Goal: Task Accomplishment & Management: Use online tool/utility

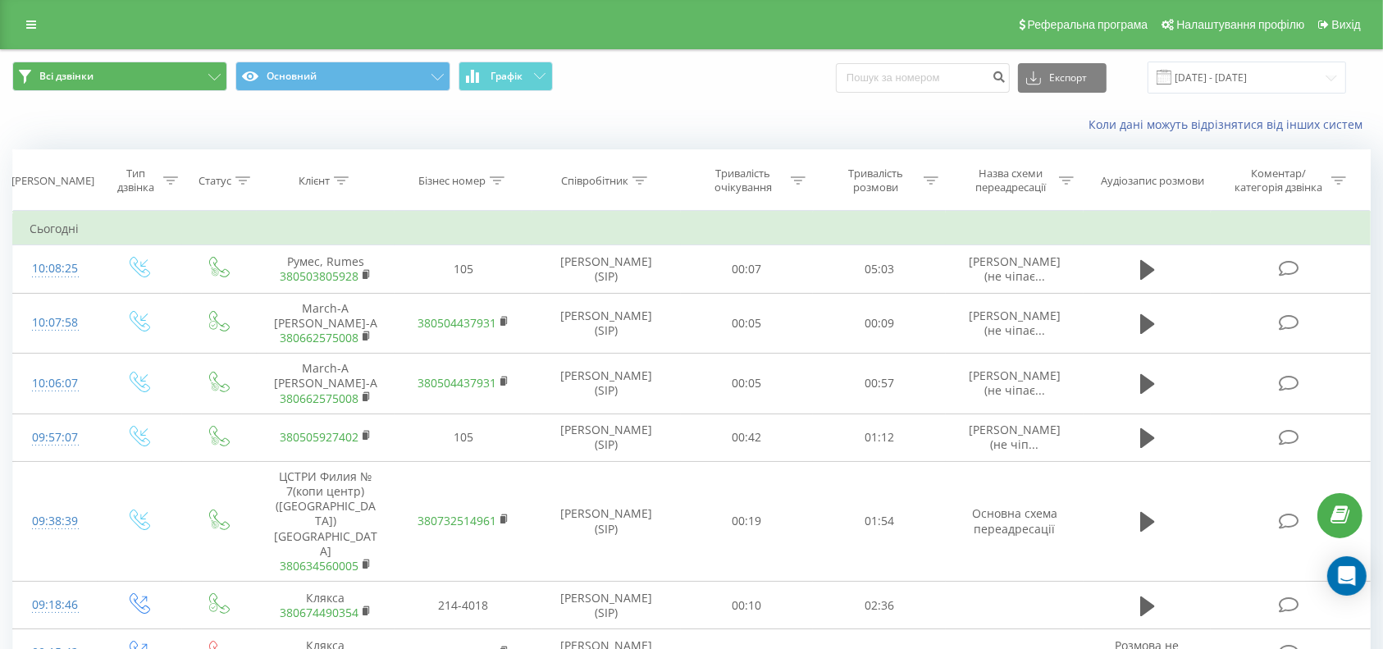
click at [30, 23] on icon at bounding box center [31, 24] width 10 height 11
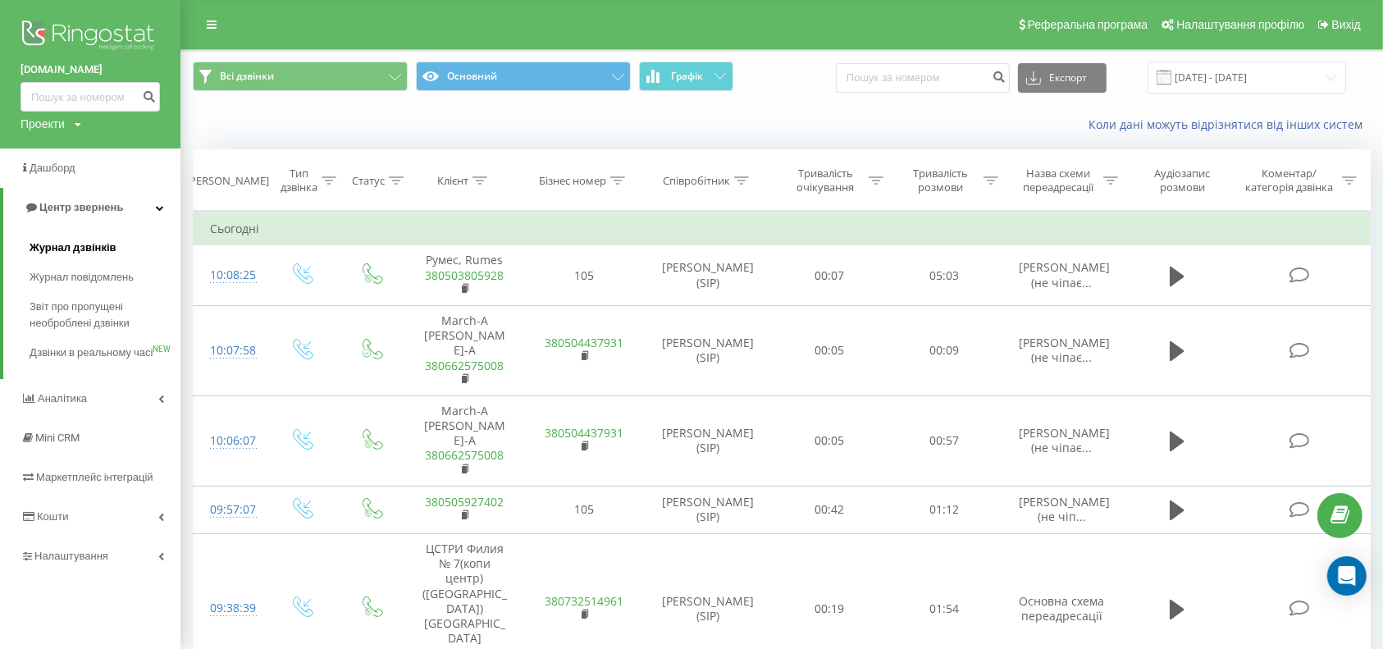
click at [63, 241] on span "Журнал дзвінків" at bounding box center [73, 247] width 87 height 16
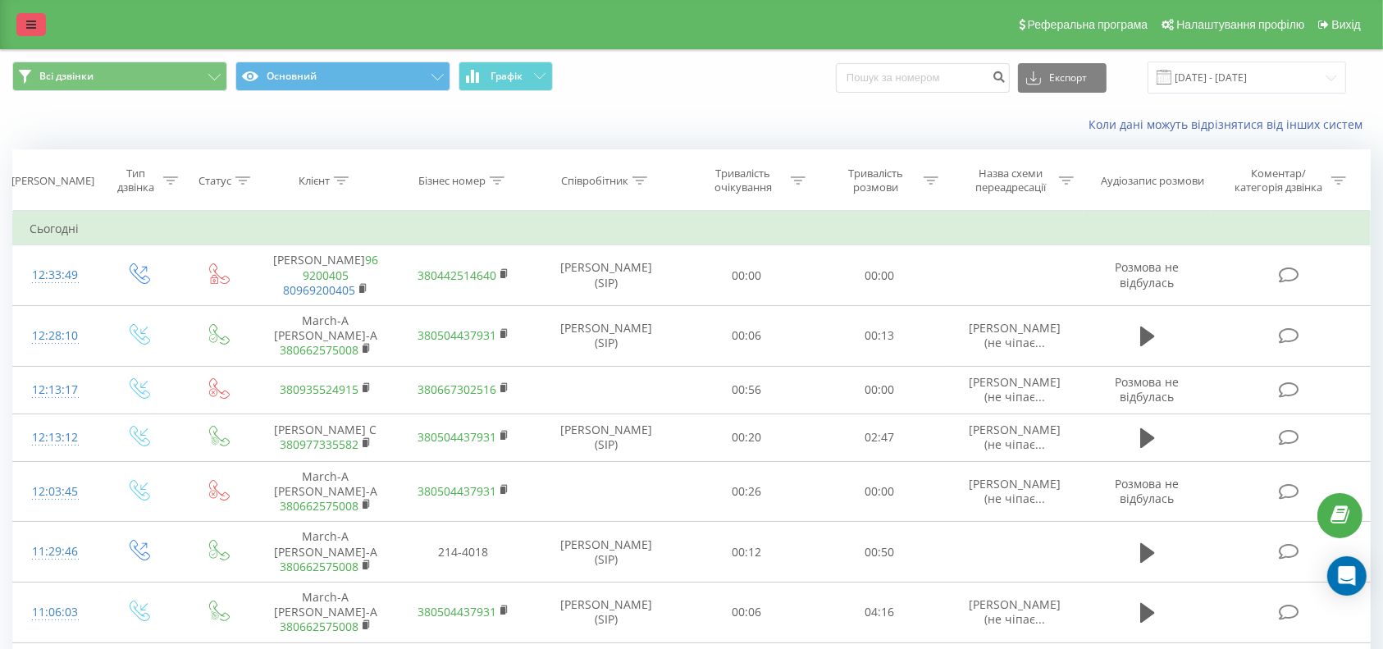
click at [28, 21] on icon at bounding box center [31, 24] width 10 height 11
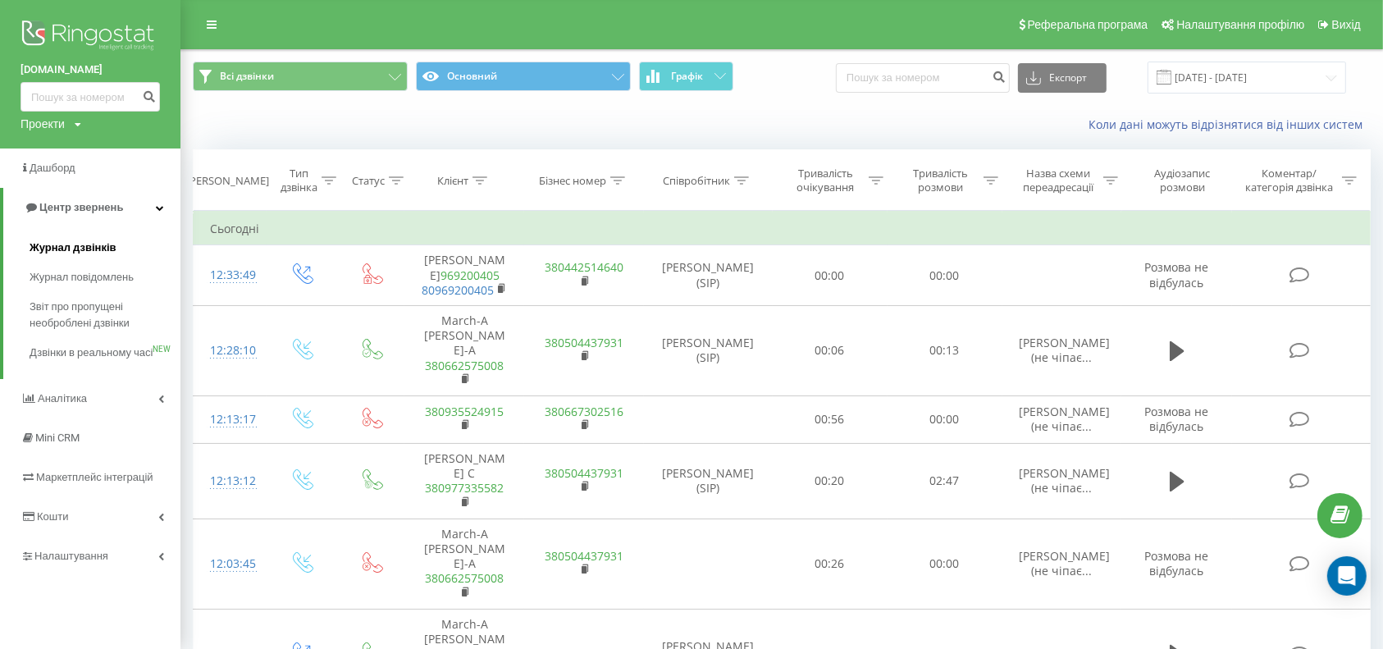
click at [80, 248] on span "Журнал дзвінків" at bounding box center [73, 247] width 87 height 16
